Goal: Task Accomplishment & Management: Use online tool/utility

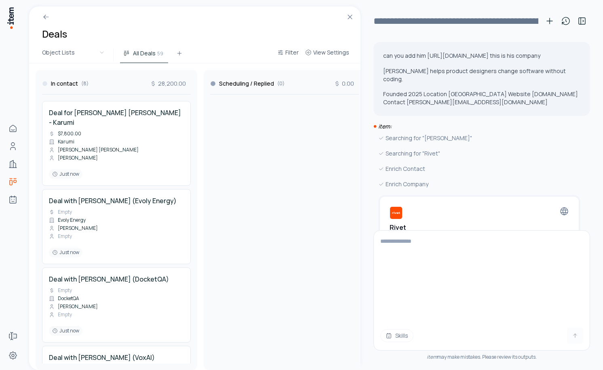
click at [401, 228] on h2 "Rivet" at bounding box center [398, 228] width 17 height 10
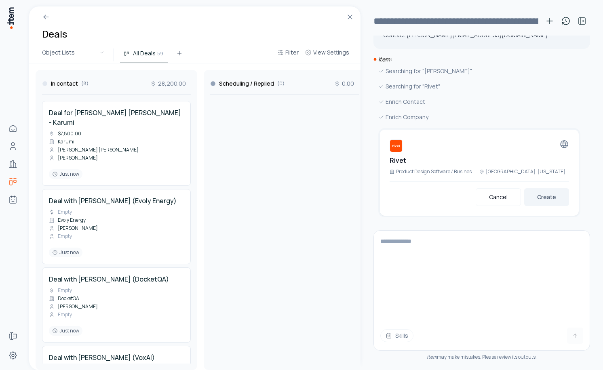
click at [567, 207] on div "Rivet Product Design Software / Business/Productivity Software San Francisco, C…" at bounding box center [479, 173] width 199 height 86
click at [552, 196] on button "Create" at bounding box center [547, 197] width 45 height 18
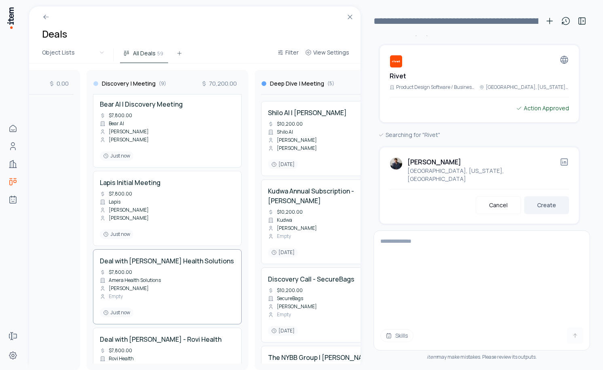
scroll to position [0, 0]
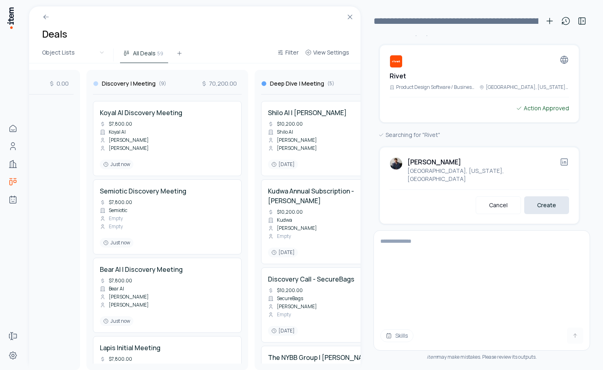
click at [535, 197] on button "Create" at bounding box center [547, 206] width 45 height 18
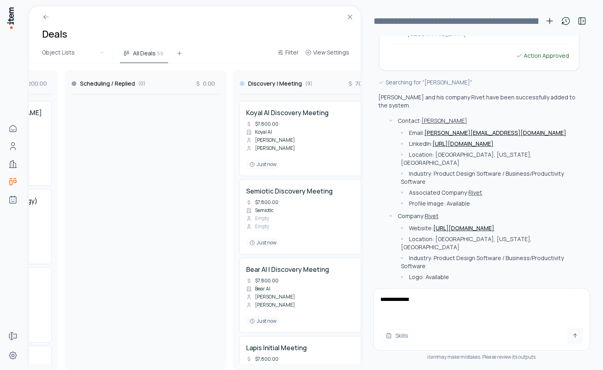
scroll to position [301, 0]
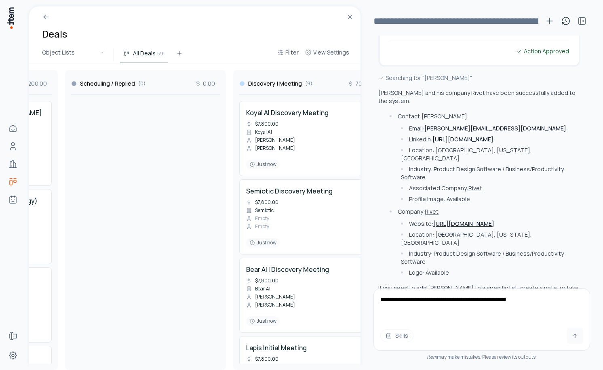
type textarea "**********"
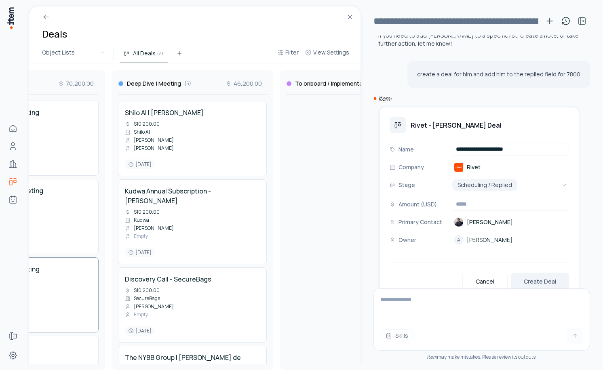
scroll to position [0, 410]
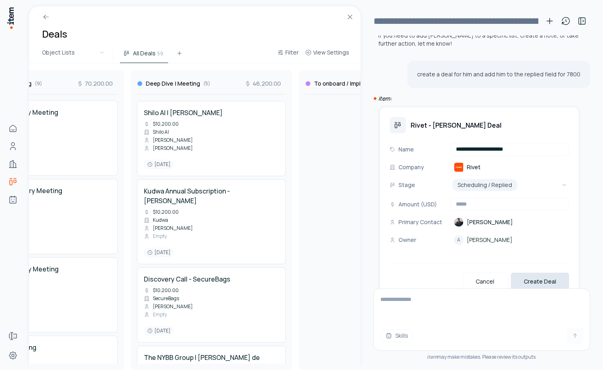
click at [549, 273] on button "Create Deal" at bounding box center [540, 282] width 58 height 18
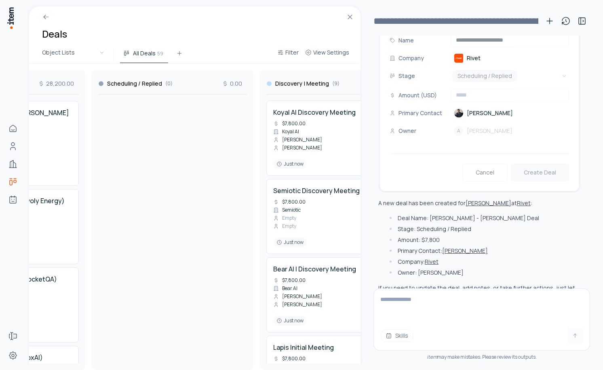
scroll to position [0, 112]
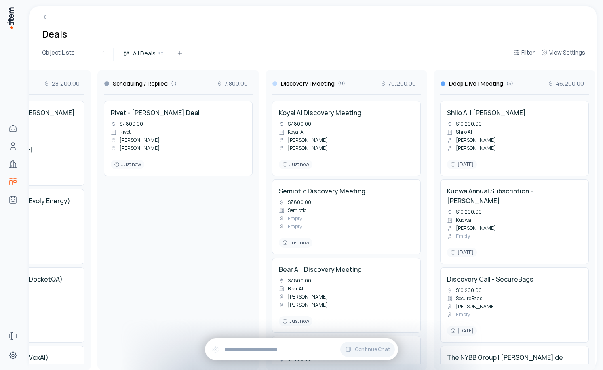
scroll to position [0, 131]
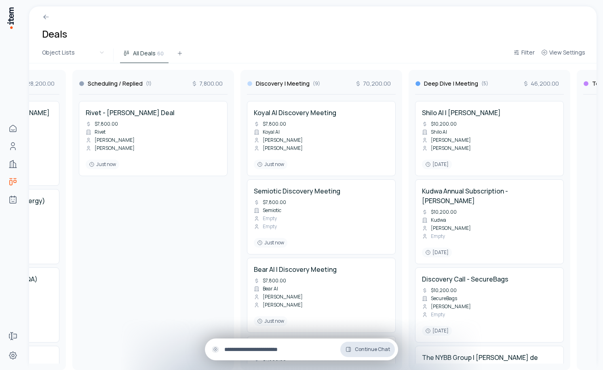
click at [371, 353] on button "Continue Chat" at bounding box center [368, 349] width 55 height 15
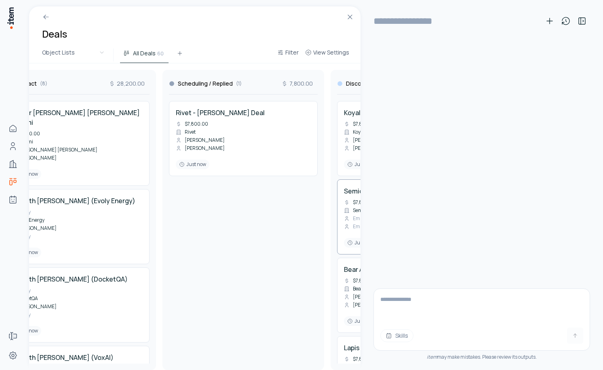
scroll to position [0, 0]
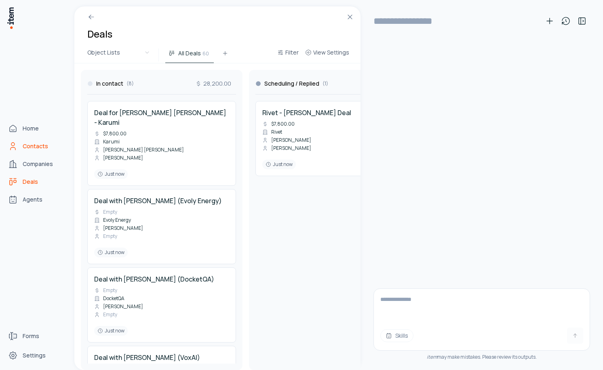
click at [13, 145] on icon "Contacts" at bounding box center [13, 147] width 10 height 10
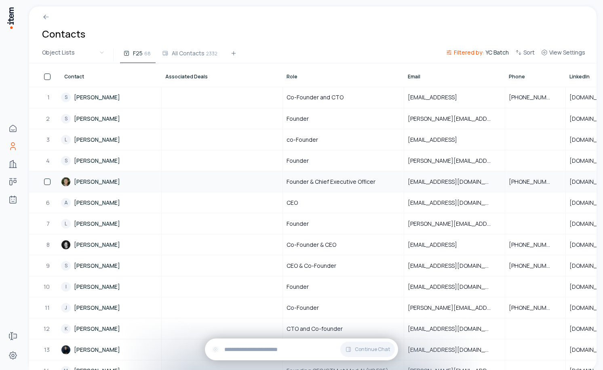
click at [119, 177] on link "[PERSON_NAME]" at bounding box center [111, 182] width 100 height 20
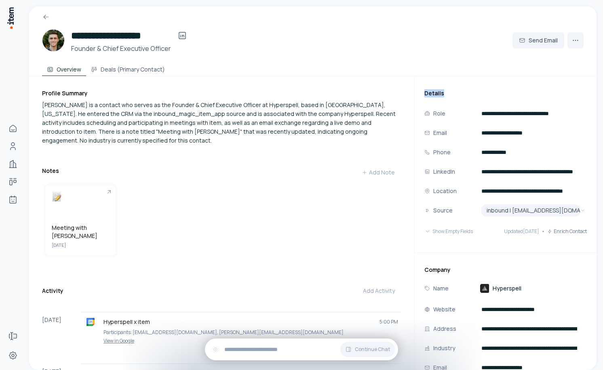
click at [422, 68] on div "Overview Deals (Primary Contact)" at bounding box center [313, 68] width 542 height 16
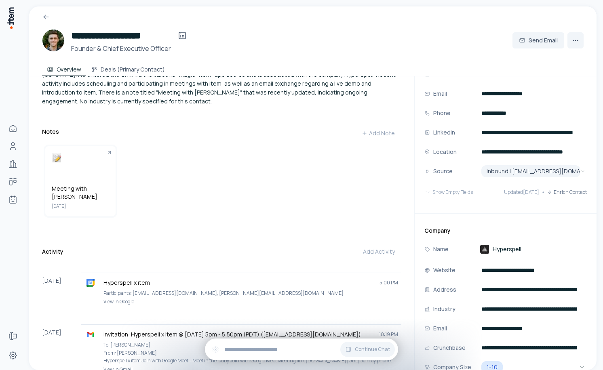
scroll to position [40, 0]
